Goal: Task Accomplishment & Management: Manage account settings

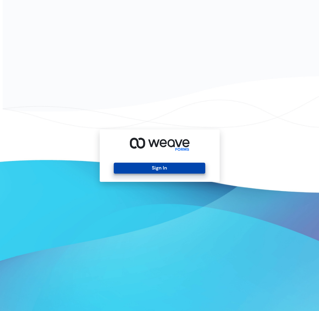
click at [171, 167] on button "Sign In" at bounding box center [159, 168] width 91 height 11
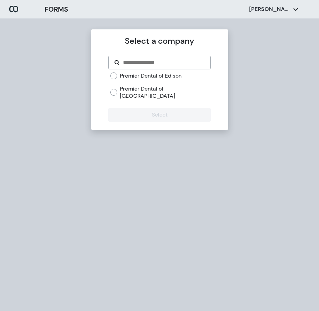
click at [113, 79] on div "Premier Dental of Edison" at bounding box center [160, 76] width 100 height 8
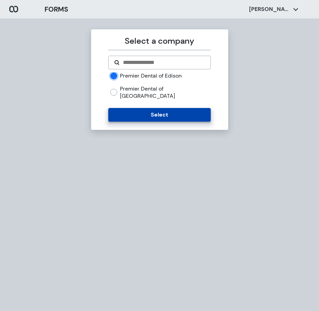
click at [152, 109] on button "Select" at bounding box center [159, 115] width 102 height 14
